Goal: Task Accomplishment & Management: Use online tool/utility

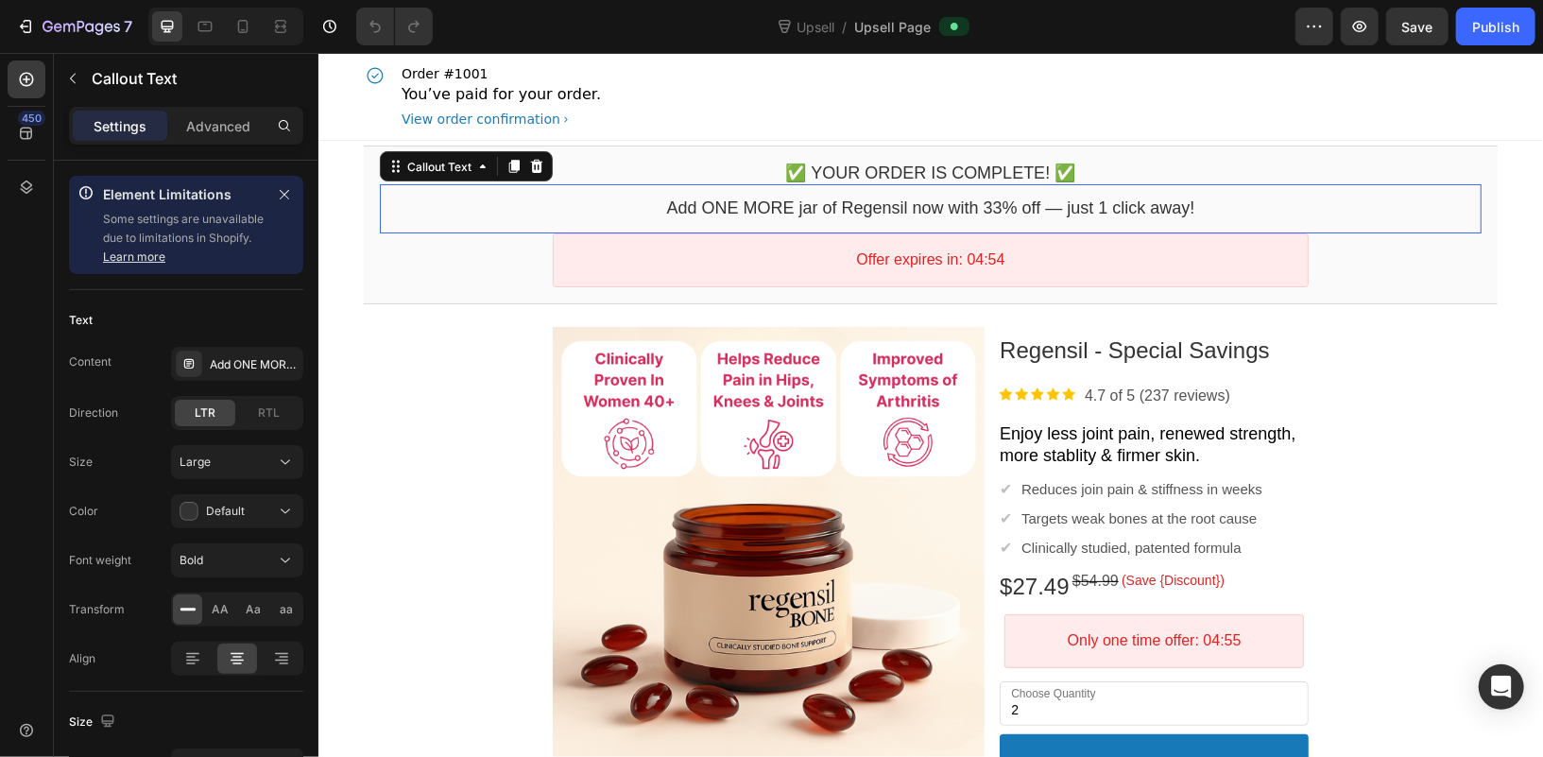
click at [977, 215] on bdo "Add ONE MORE jar of Regensil now with 33% off — just 1 click away!" at bounding box center [930, 206] width 528 height 19
click at [981, 208] on bdo "Add ONE MORE jar of Regensil now with 33% off — just 1 click away!" at bounding box center [930, 206] width 528 height 19
click at [237, 357] on div "Add ONE MORE jar of Regensil now with 33% off — just 1 click away!" at bounding box center [254, 364] width 89 height 17
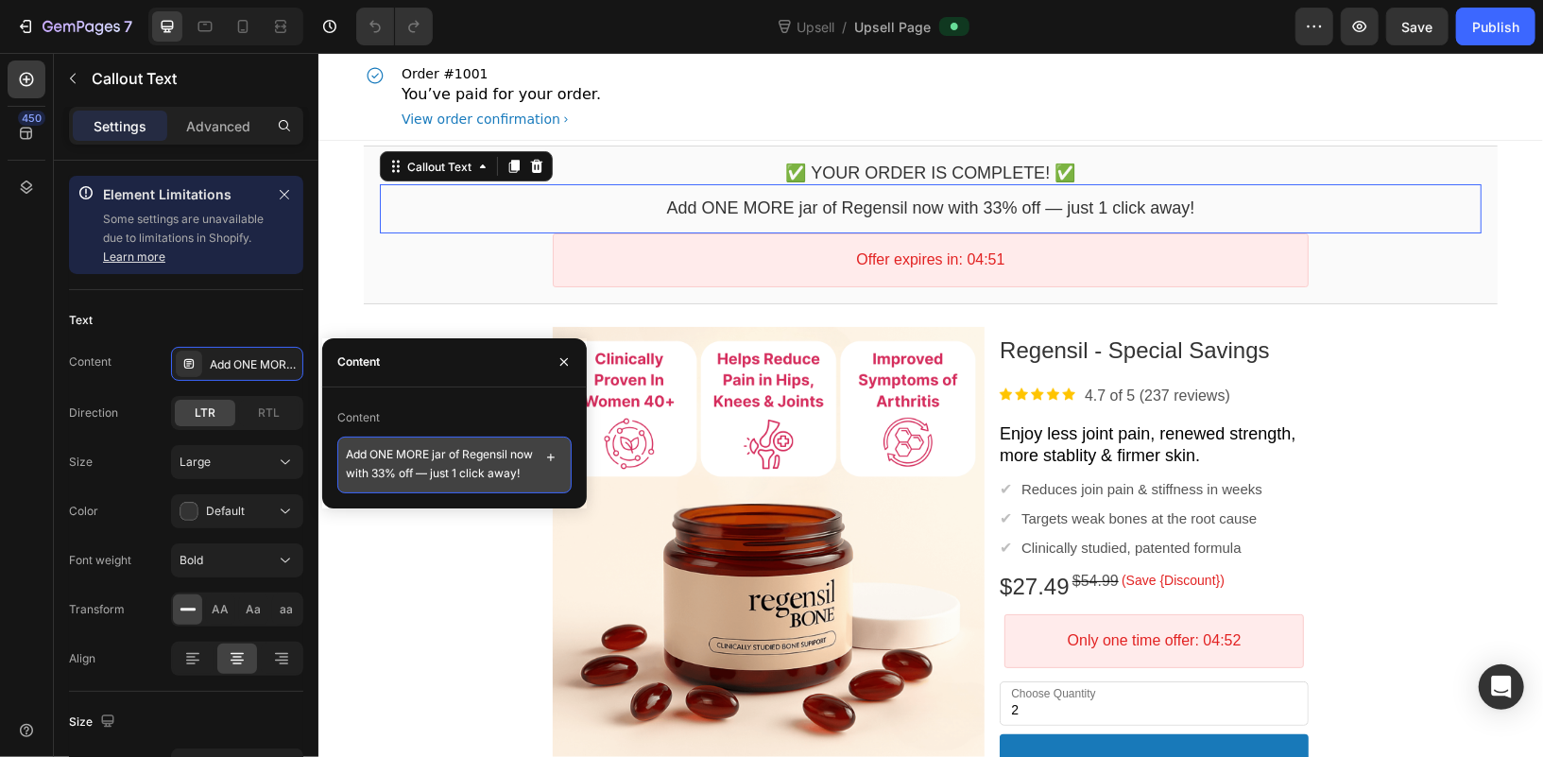
click at [406, 471] on textarea "Add ONE MORE jar of Regensil now with 33% off — just 1 click away!" at bounding box center [454, 465] width 234 height 57
drag, startPoint x: 122, startPoint y: 467, endPoint x: 421, endPoint y: 489, distance: 300.4
click at [411, 472] on textarea "Add ONE MORE jar of Regensil now with 33% off — just 1 click away!" at bounding box center [454, 465] width 234 height 57
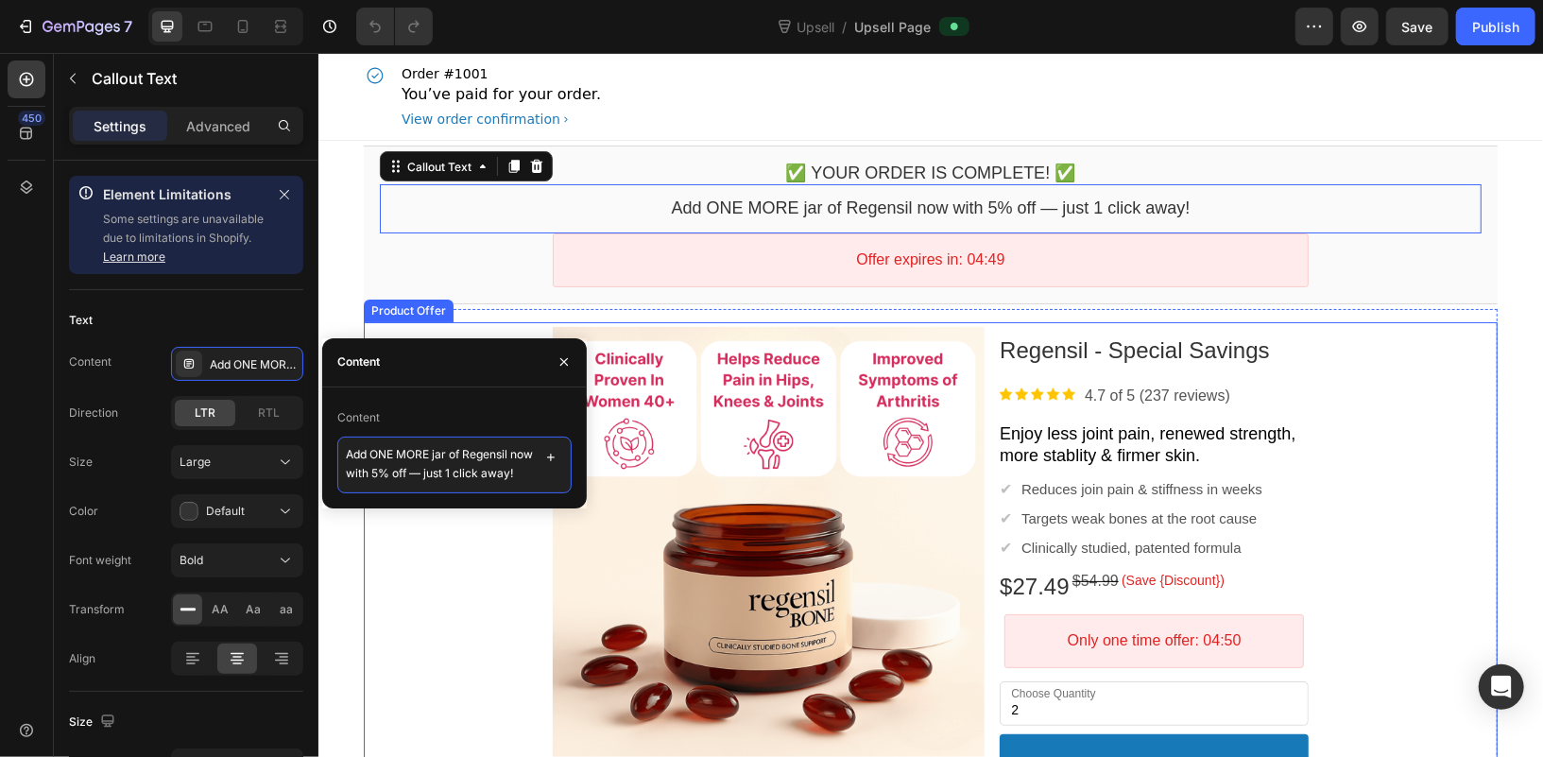
type textarea "Add ONE MORE jar of Regensil now with 50% off — just 1 click away!"
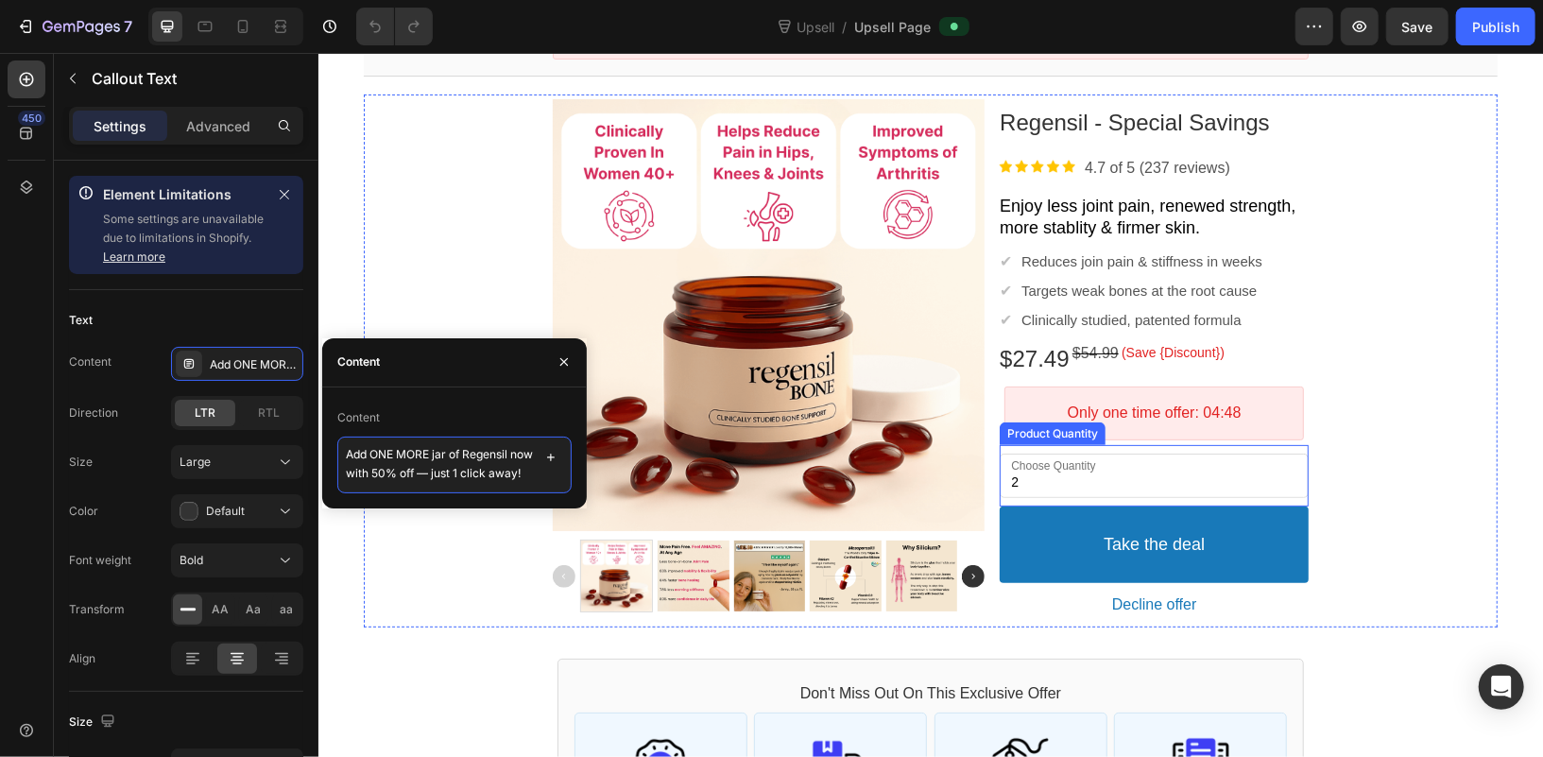
scroll to position [239, 0]
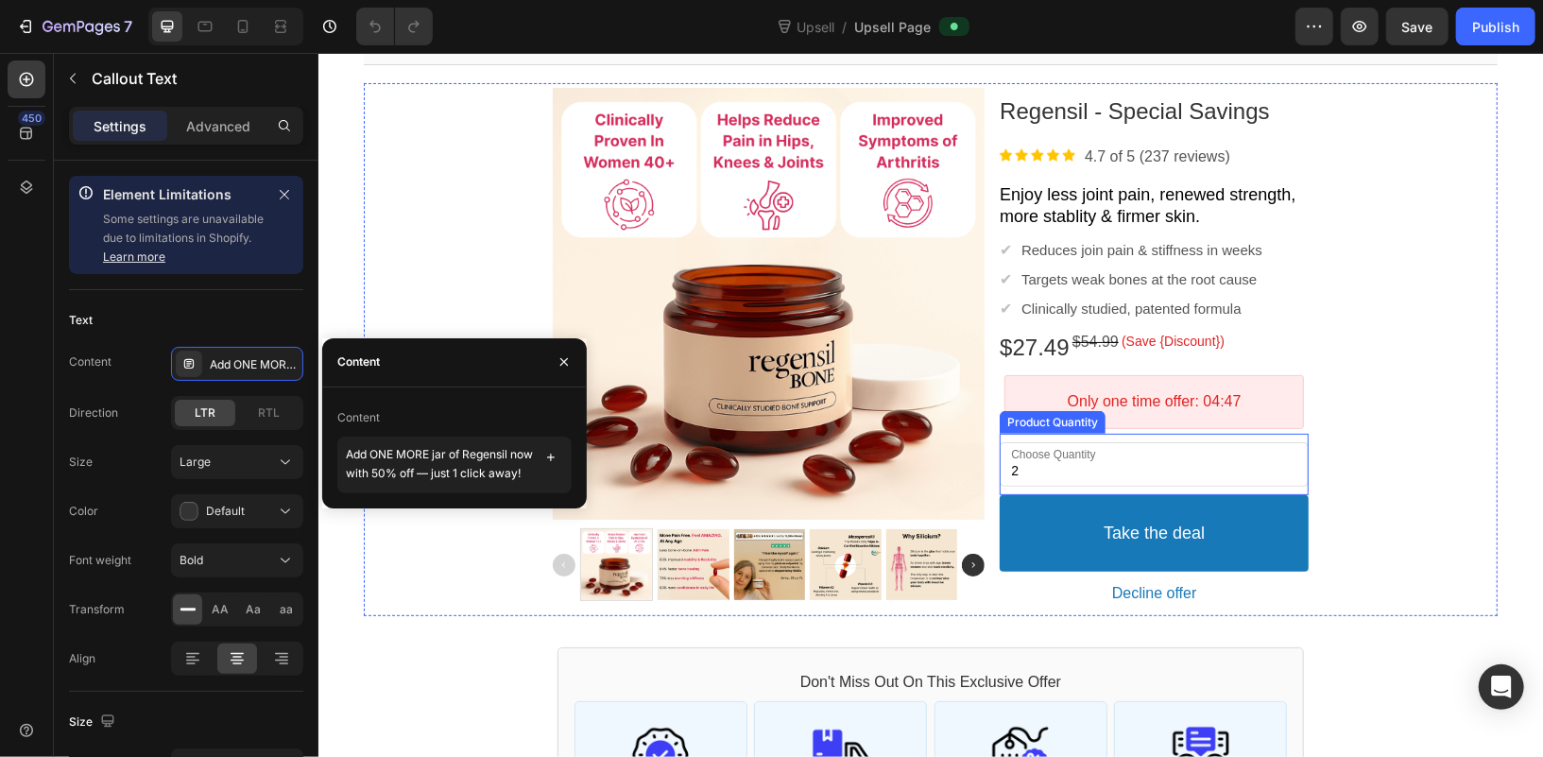
click at [1191, 449] on input "2" at bounding box center [1153, 463] width 309 height 44
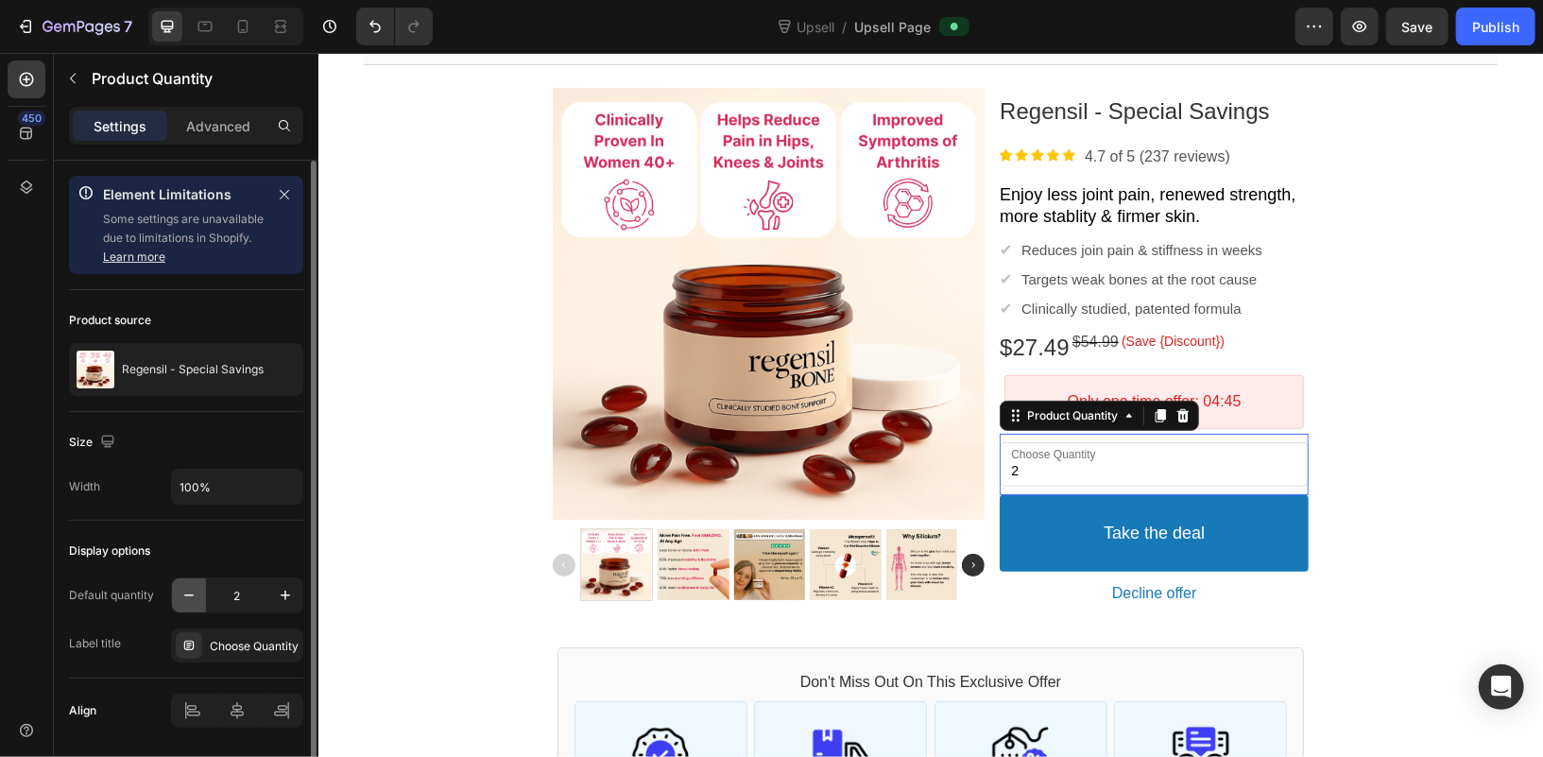
click at [192, 594] on icon "button" at bounding box center [188, 595] width 9 height 2
type input "1"
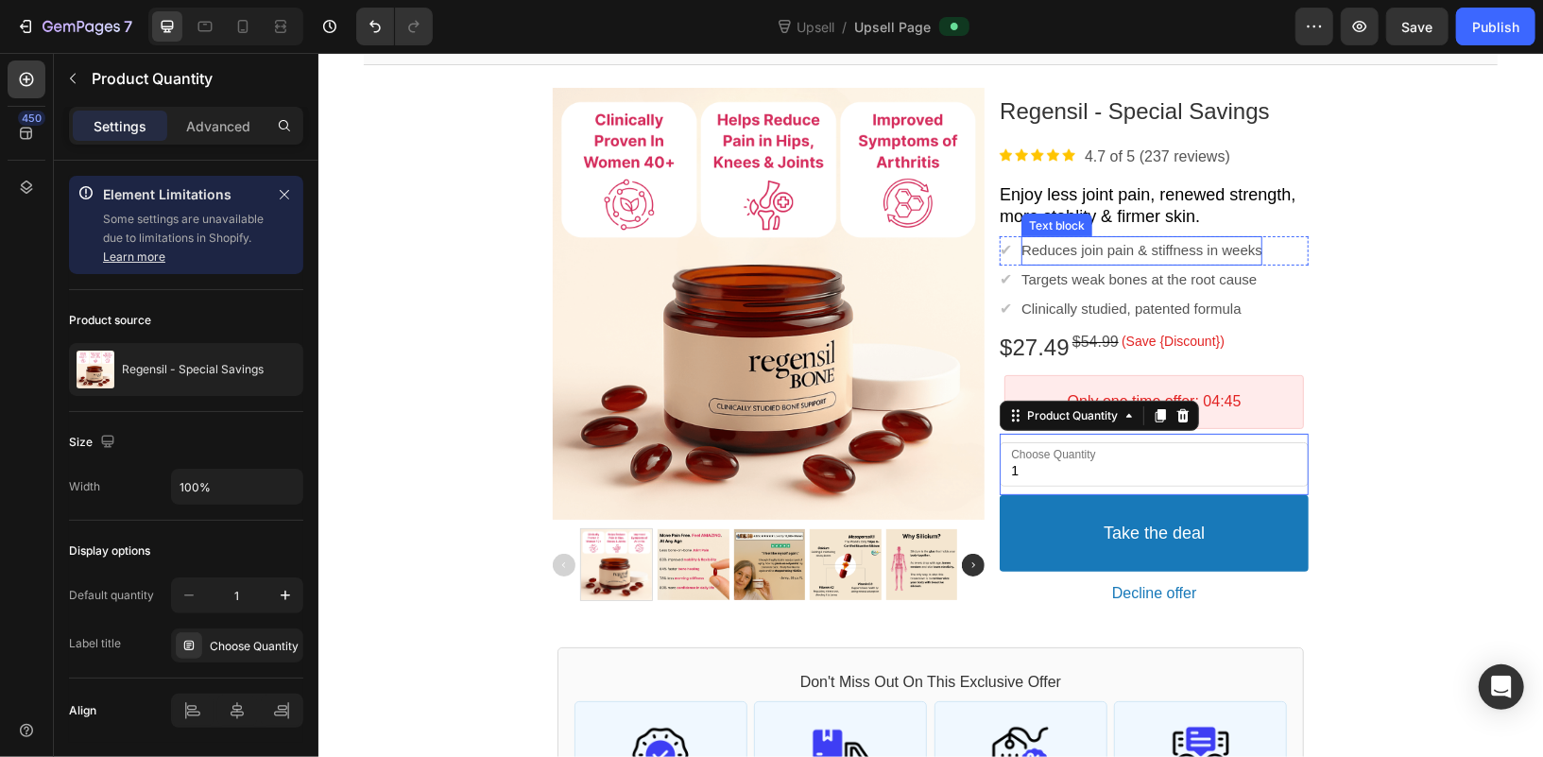
scroll to position [50, 0]
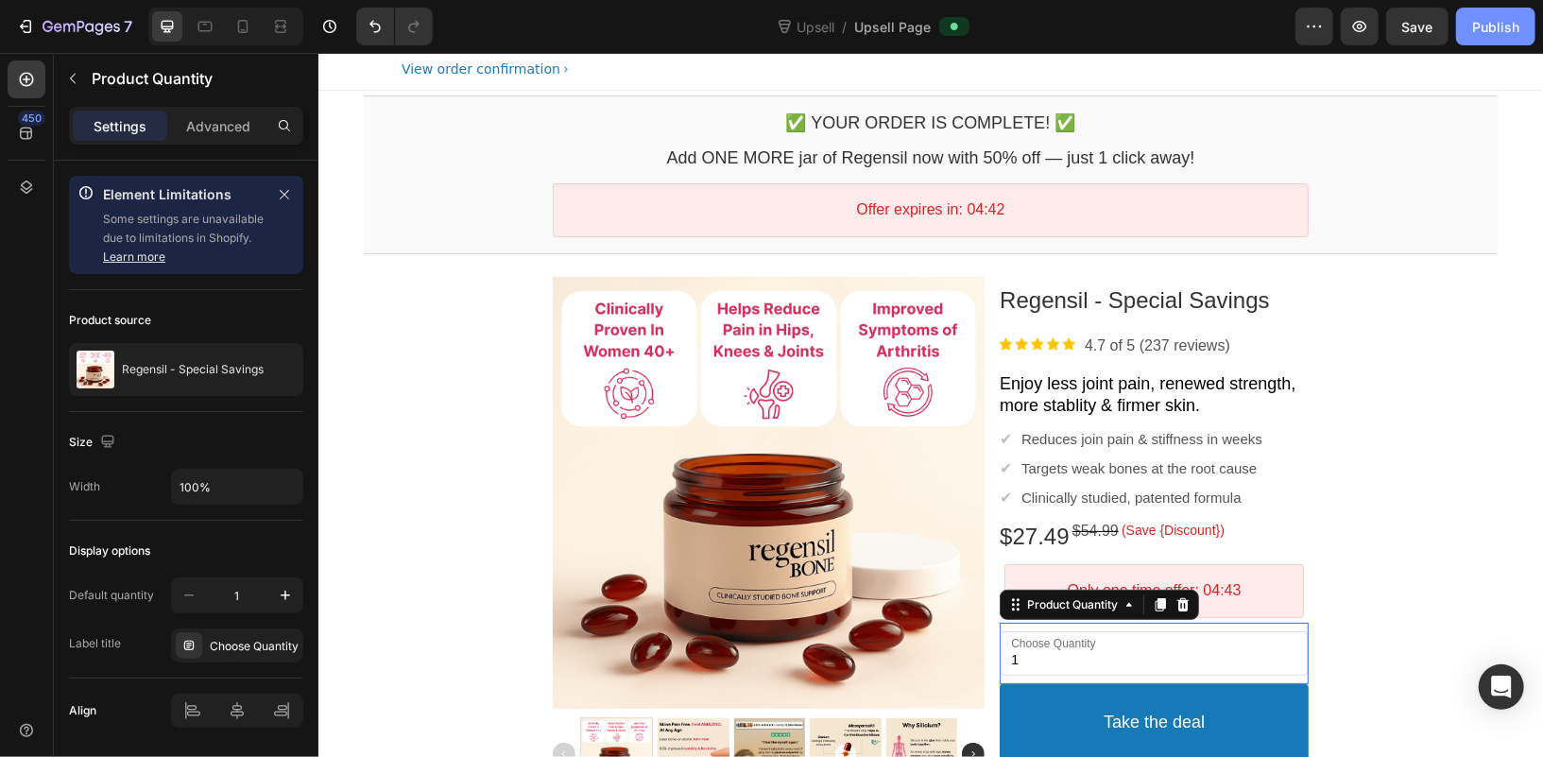
click at [1492, 19] on div "Publish" at bounding box center [1495, 27] width 47 height 20
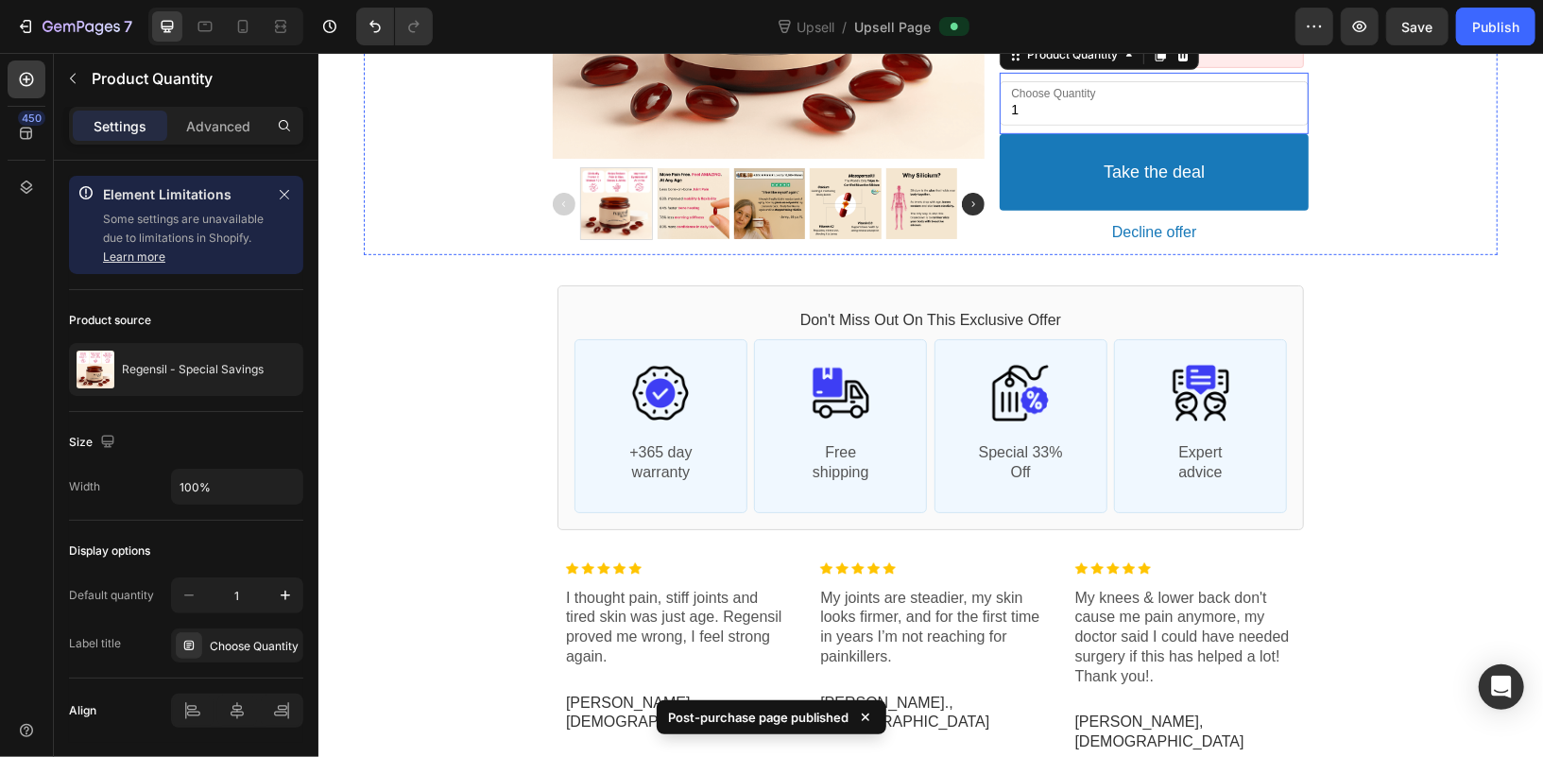
scroll to position [0, 0]
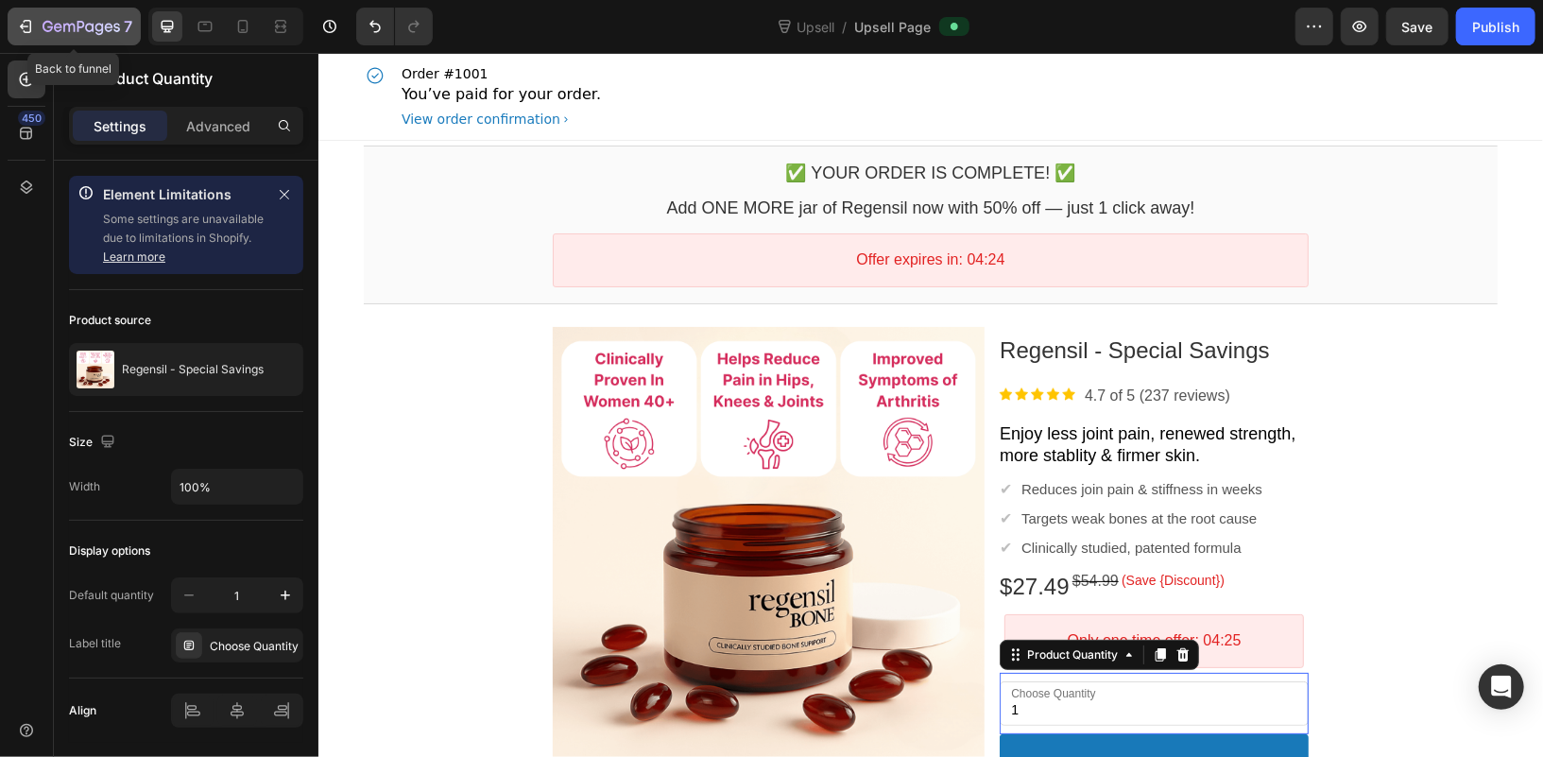
click at [52, 13] on button "7" at bounding box center [74, 27] width 133 height 38
